Goal: Navigation & Orientation: Find specific page/section

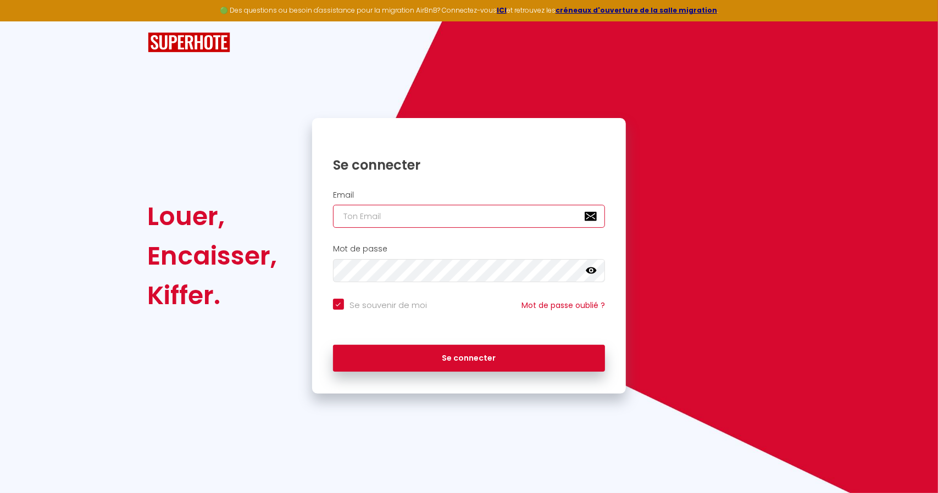
type input "[EMAIL_ADDRESS][DOMAIN_NAME]"
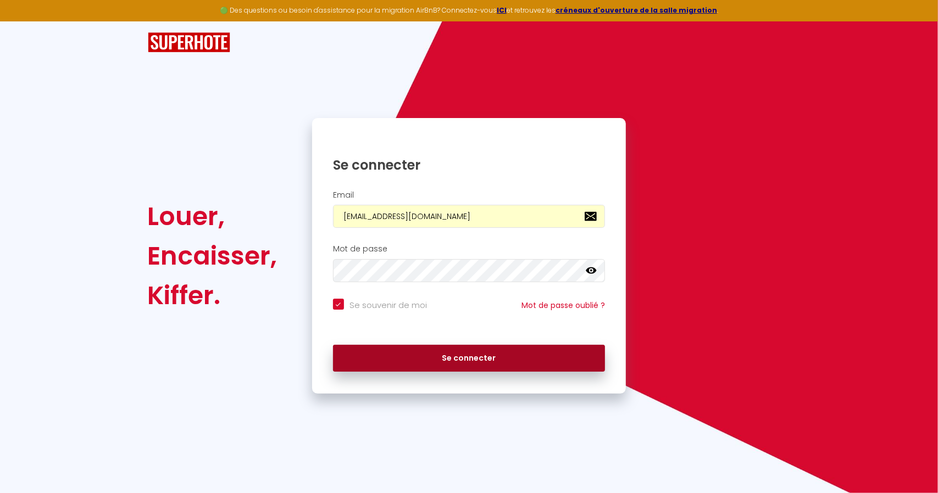
click at [392, 358] on button "Se connecter" at bounding box center [469, 358] width 273 height 27
checkbox input "true"
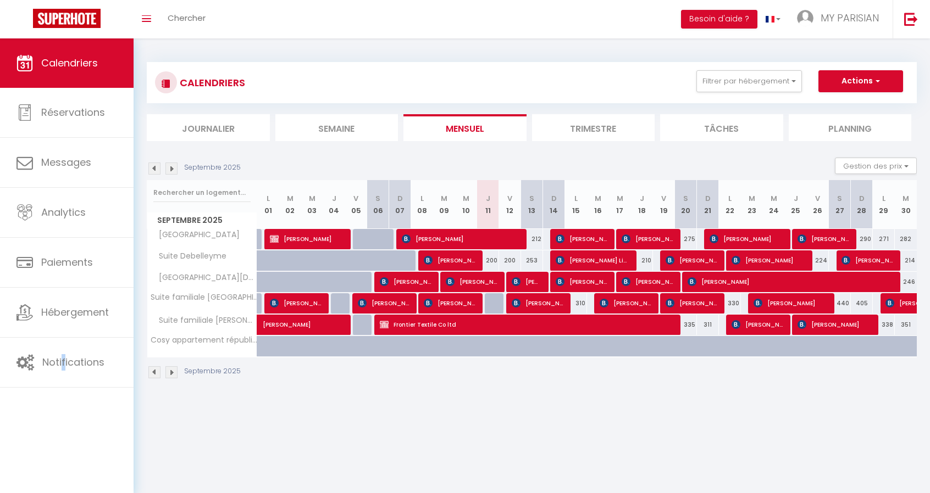
drag, startPoint x: 65, startPoint y: 403, endPoint x: 62, endPoint y: 421, distance: 19.0
click at [62, 422] on div "Calendriers Réservations Messages Analytics Paiements Hébergement Notifications" at bounding box center [67, 266] width 134 height 457
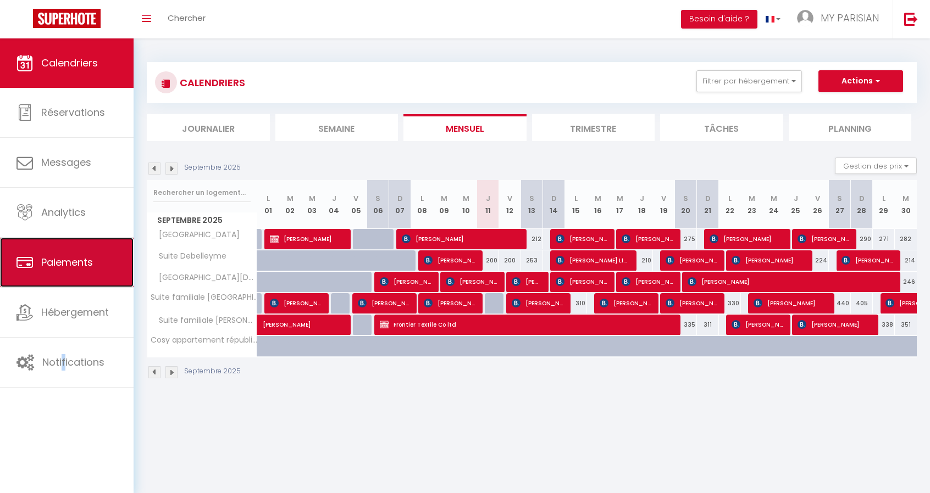
click at [85, 240] on link "Paiements" at bounding box center [67, 262] width 134 height 49
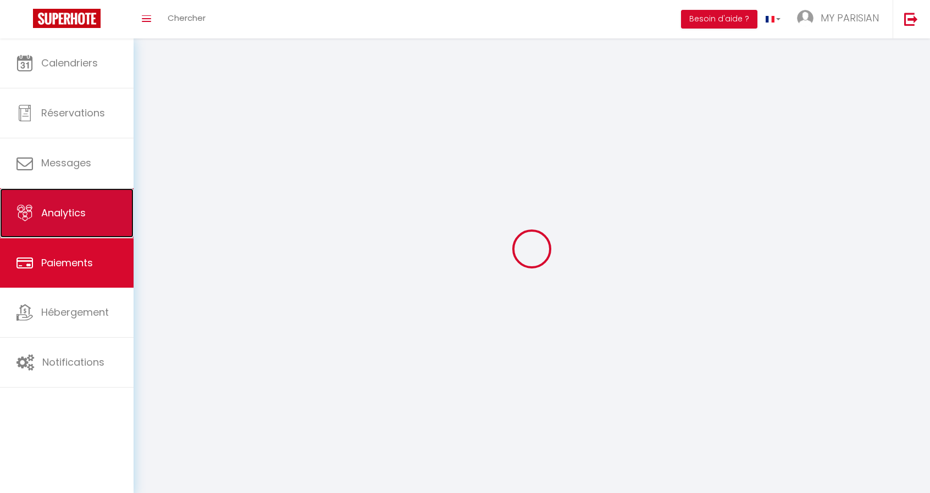
click at [86, 221] on link "Analytics" at bounding box center [67, 212] width 134 height 49
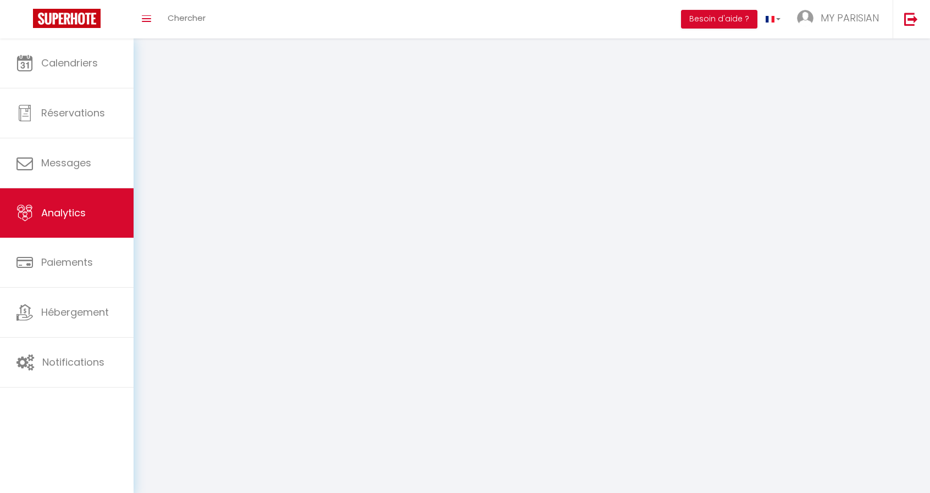
select select "2025"
select select "9"
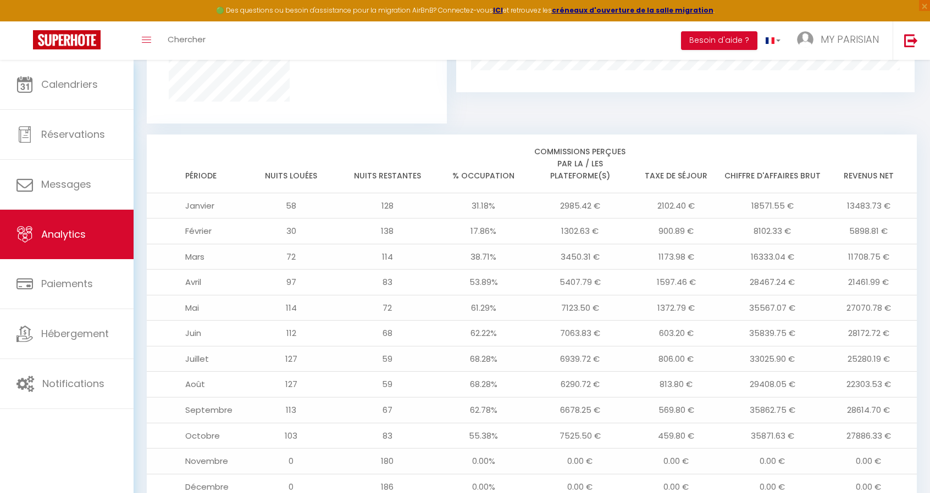
scroll to position [824, 0]
